Goal: Task Accomplishment & Management: Complete application form

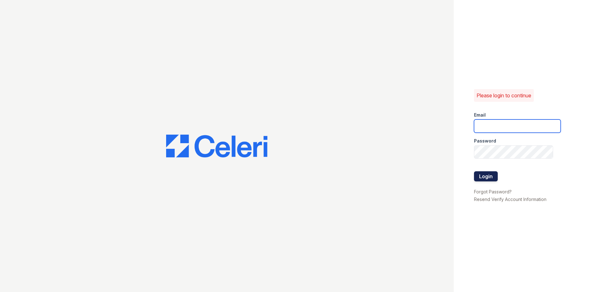
type input "[EMAIL_ADDRESS][DOMAIN_NAME]"
click at [291, 176] on button "Login" at bounding box center [486, 176] width 24 height 10
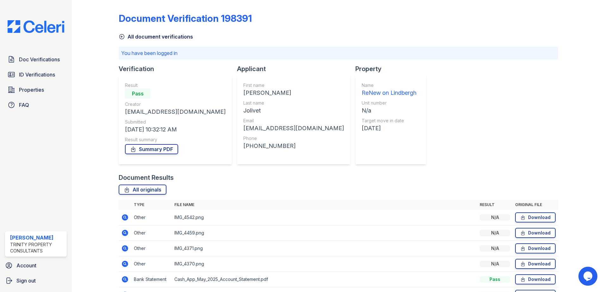
click at [29, 68] on div "Doc Verifications ID Verifications Properties FAQ" at bounding box center [36, 82] width 67 height 58
click at [36, 59] on span "Doc Verifications" at bounding box center [39, 60] width 41 height 8
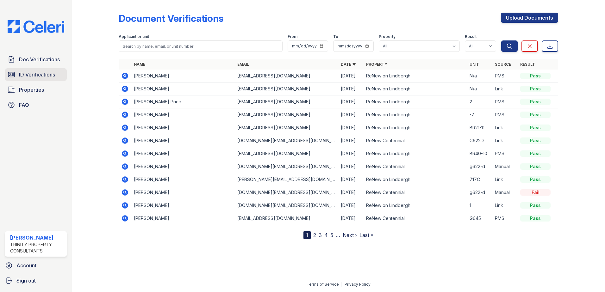
click at [39, 77] on span "ID Verifications" at bounding box center [37, 75] width 36 height 8
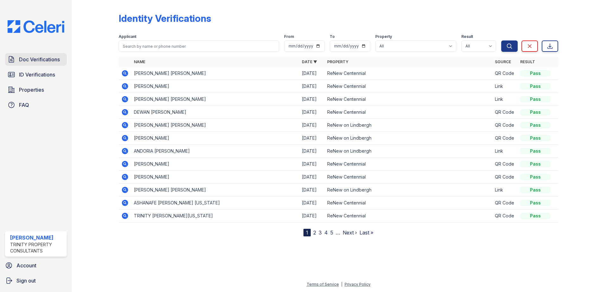
click at [53, 59] on span "Doc Verifications" at bounding box center [39, 60] width 41 height 8
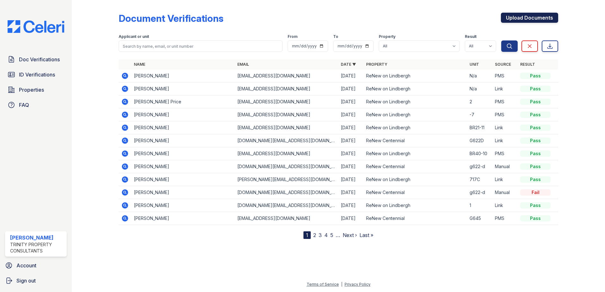
click at [538, 16] on link "Upload Documents" at bounding box center [529, 18] width 57 height 10
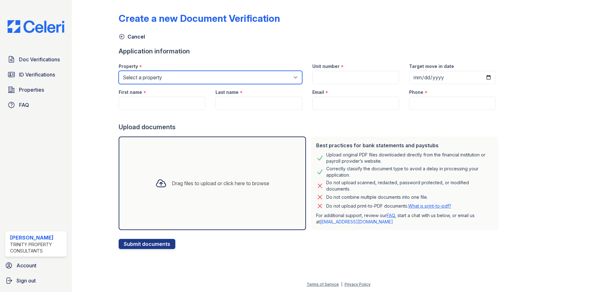
click at [211, 83] on select "Select a property ReNew Centennial ReNew on Lindbergh" at bounding box center [210, 77] width 183 height 13
select select "54"
click at [119, 71] on select "Select a property ReNew Centennial ReNew on Lindbergh" at bounding box center [210, 77] width 183 height 13
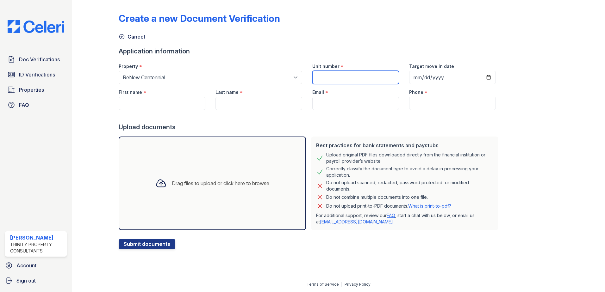
click at [318, 80] on input "Unit number" at bounding box center [355, 77] width 87 height 13
type input "C741-B"
click at [480, 77] on input "Target move in date" at bounding box center [452, 77] width 87 height 13
type input "2025-11-01"
click at [146, 97] on input "First name" at bounding box center [162, 103] width 87 height 13
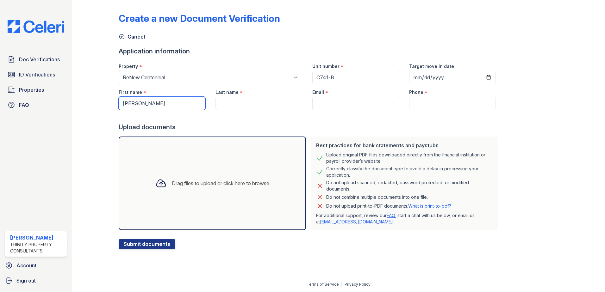
type input "Phyllis"
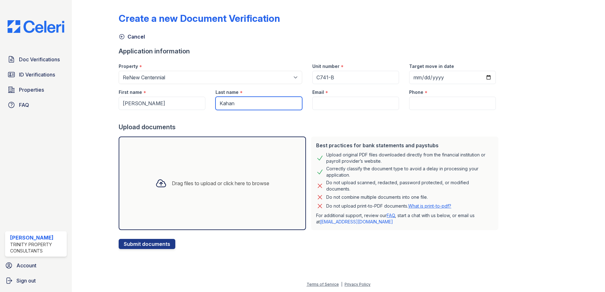
type input "Kahan"
click at [340, 100] on input "Email" at bounding box center [355, 103] width 87 height 13
paste input "phylliskahan200@gmail.com"
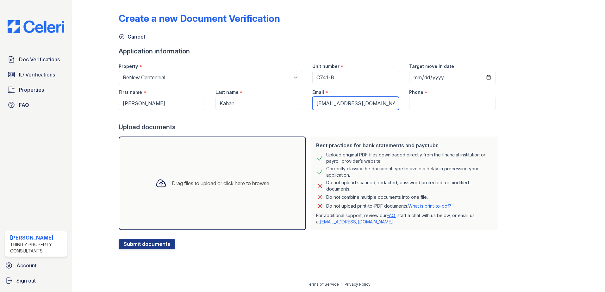
type input "phylliskahan200@gmail.com"
click at [423, 109] on input "Phone" at bounding box center [452, 103] width 87 height 13
paste input "(314) 716-3168"
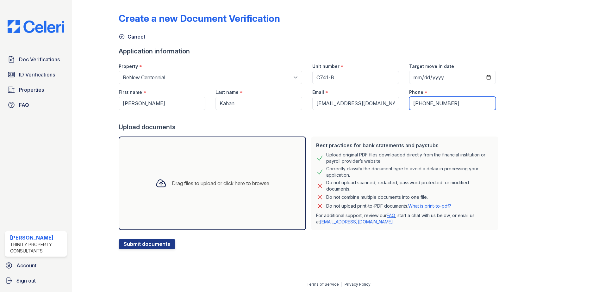
type input "(314) 716-3168"
click at [176, 176] on div "Drag files to upload or click here to browse" at bounding box center [212, 184] width 124 height 22
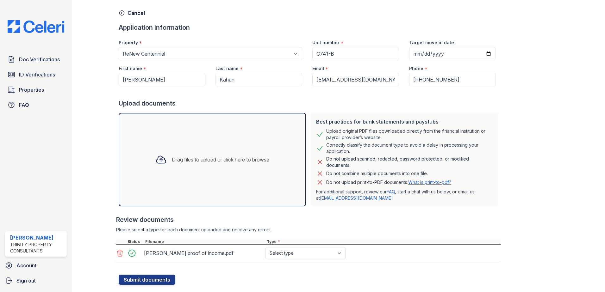
scroll to position [36, 0]
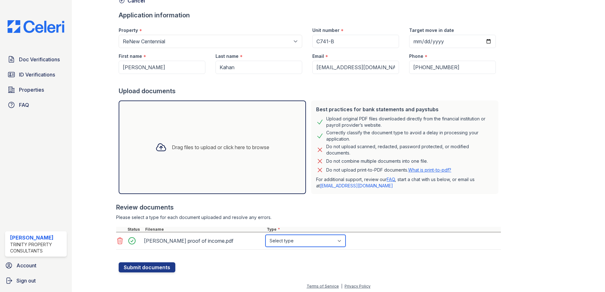
click at [312, 239] on select "Select type Paystub Bank Statement Offer Letter Tax Documents Benefit Award Let…" at bounding box center [305, 241] width 80 height 12
select select "other"
click at [265, 235] on select "Select type Paystub Bank Statement Offer Letter Tax Documents Benefit Award Let…" at bounding box center [305, 241] width 80 height 12
click at [162, 266] on button "Submit documents" at bounding box center [147, 267] width 57 height 10
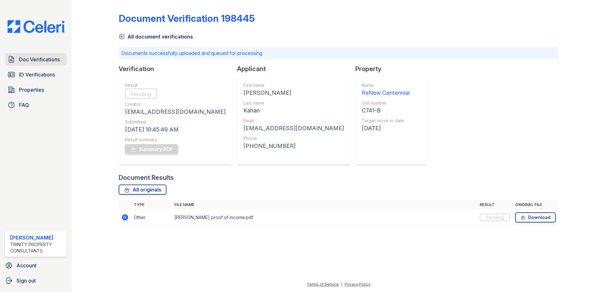
click at [50, 56] on span "Doc Verifications" at bounding box center [39, 60] width 41 height 8
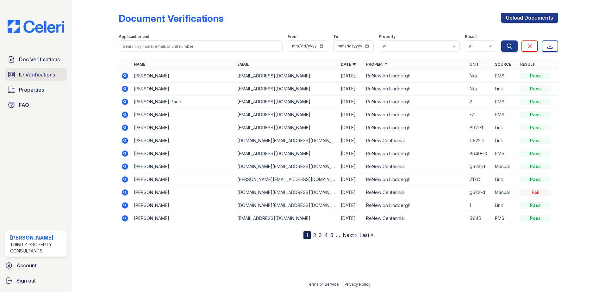
click at [37, 77] on span "ID Verifications" at bounding box center [37, 75] width 36 height 8
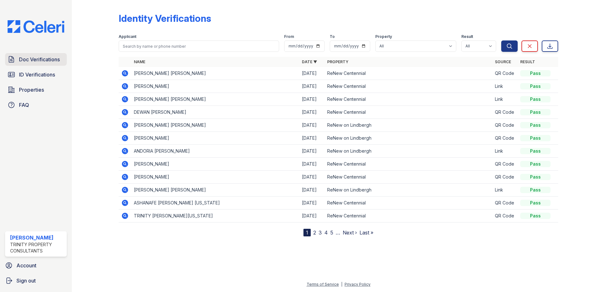
click at [43, 57] on span "Doc Verifications" at bounding box center [39, 60] width 41 height 8
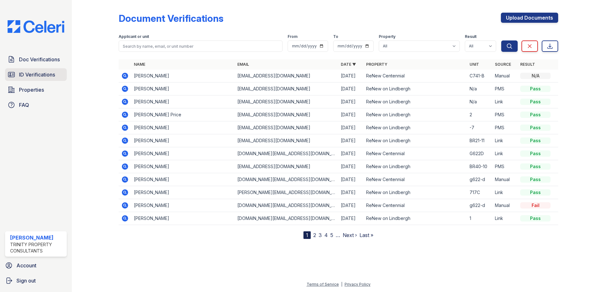
click at [50, 72] on span "ID Verifications" at bounding box center [37, 75] width 36 height 8
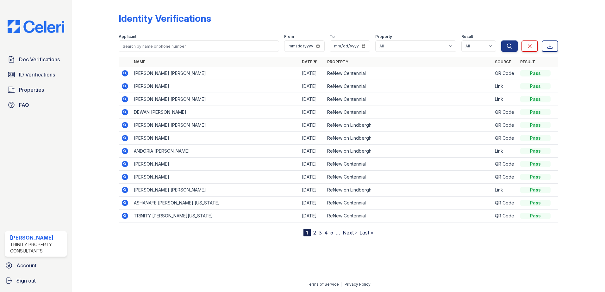
click at [155, 40] on div "Applicant" at bounding box center [199, 37] width 160 height 6
click at [155, 43] on input "search" at bounding box center [199, 45] width 160 height 11
type input "brian parker"
click at [501, 40] on button "Search" at bounding box center [509, 45] width 16 height 11
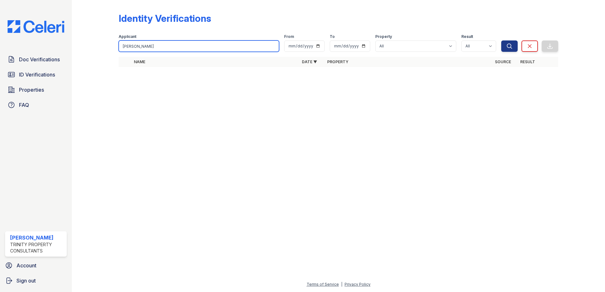
drag, startPoint x: 160, startPoint y: 46, endPoint x: 107, endPoint y: 46, distance: 52.5
click at [107, 46] on div "Identity Verifications Filter Applicant brian parker From To Property All ReNew…" at bounding box center [338, 41] width 513 height 83
type input "Brian"
click at [501, 40] on button "Search" at bounding box center [509, 45] width 16 height 11
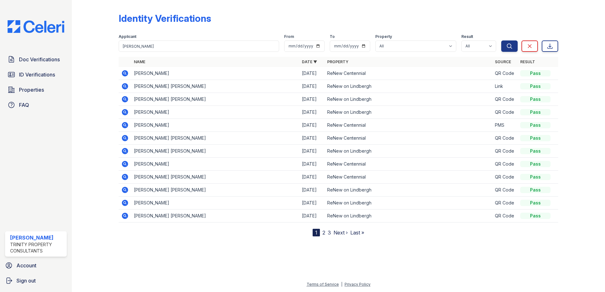
click at [126, 72] on icon at bounding box center [125, 73] width 6 height 6
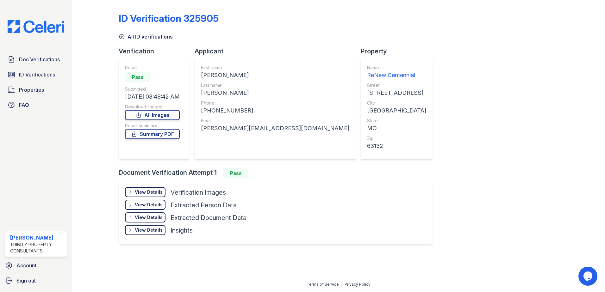
click at [462, 52] on div "ID Verification 325905 All ID verifications Verification Result Pass Submitted …" at bounding box center [338, 128] width 439 height 250
click at [158, 193] on div "View Details" at bounding box center [149, 192] width 28 height 6
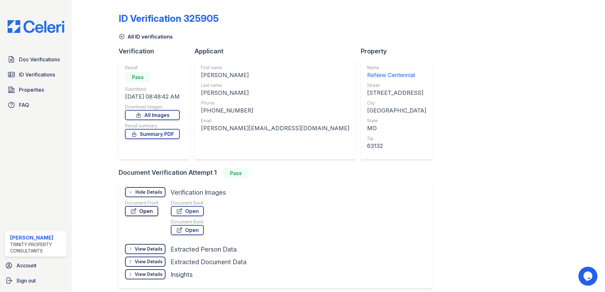
click at [150, 211] on link "Open" at bounding box center [141, 211] width 33 height 10
